Goal: Navigation & Orientation: Find specific page/section

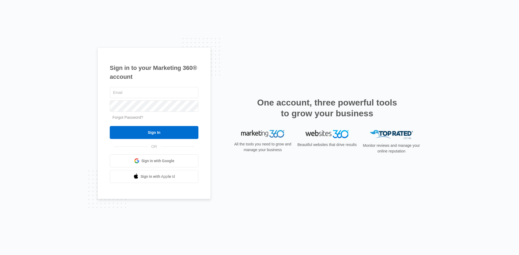
type input "[PERSON_NAME][EMAIL_ADDRESS][PERSON_NAME][DOMAIN_NAME]"
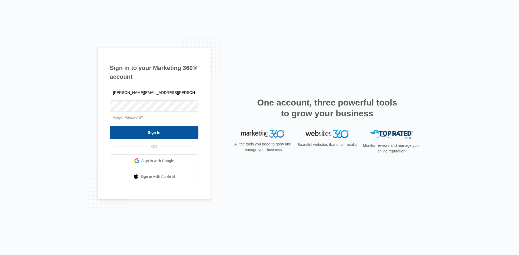
click at [157, 132] on input "Sign In" at bounding box center [154, 132] width 89 height 13
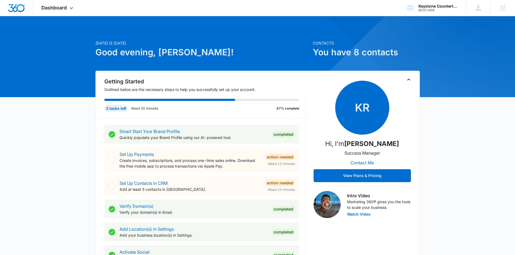
click at [49, 3] on div "Dashboard Apps Reputation Websites Forms CRM Email Social Content Ads Intellige…" at bounding box center [57, 8] width 49 height 16
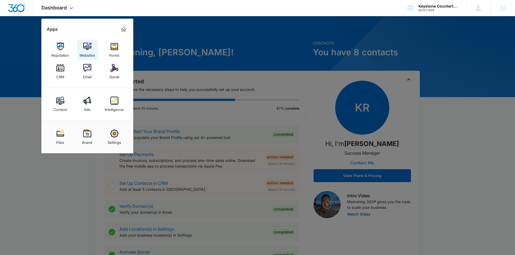
click at [90, 48] on img at bounding box center [87, 46] width 8 height 8
